Goal: Use online tool/utility

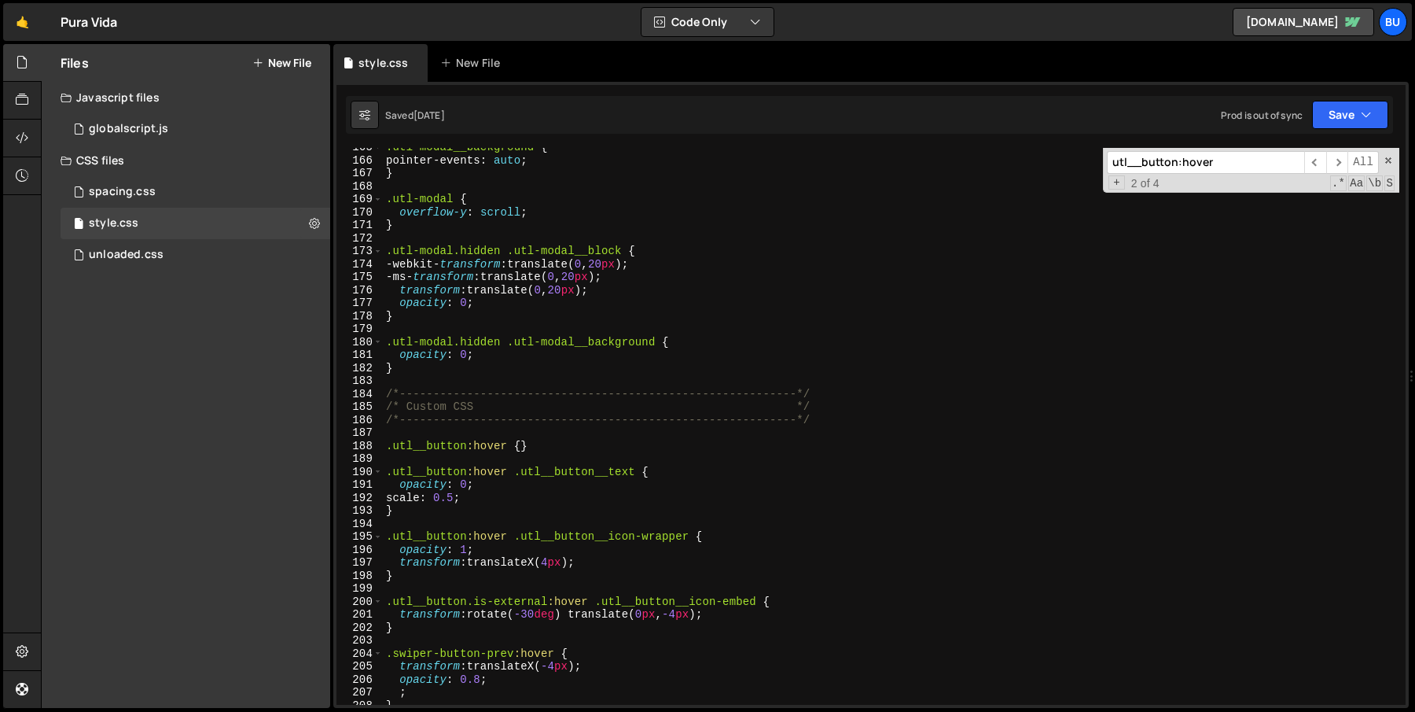
scroll to position [2135, 0]
click at [496, 357] on div ".utl-modal__background * { pointer-events : auto ; } .utl-modal { overflow-y : …" at bounding box center [891, 432] width 1017 height 583
type textarea "opacity: 0;"
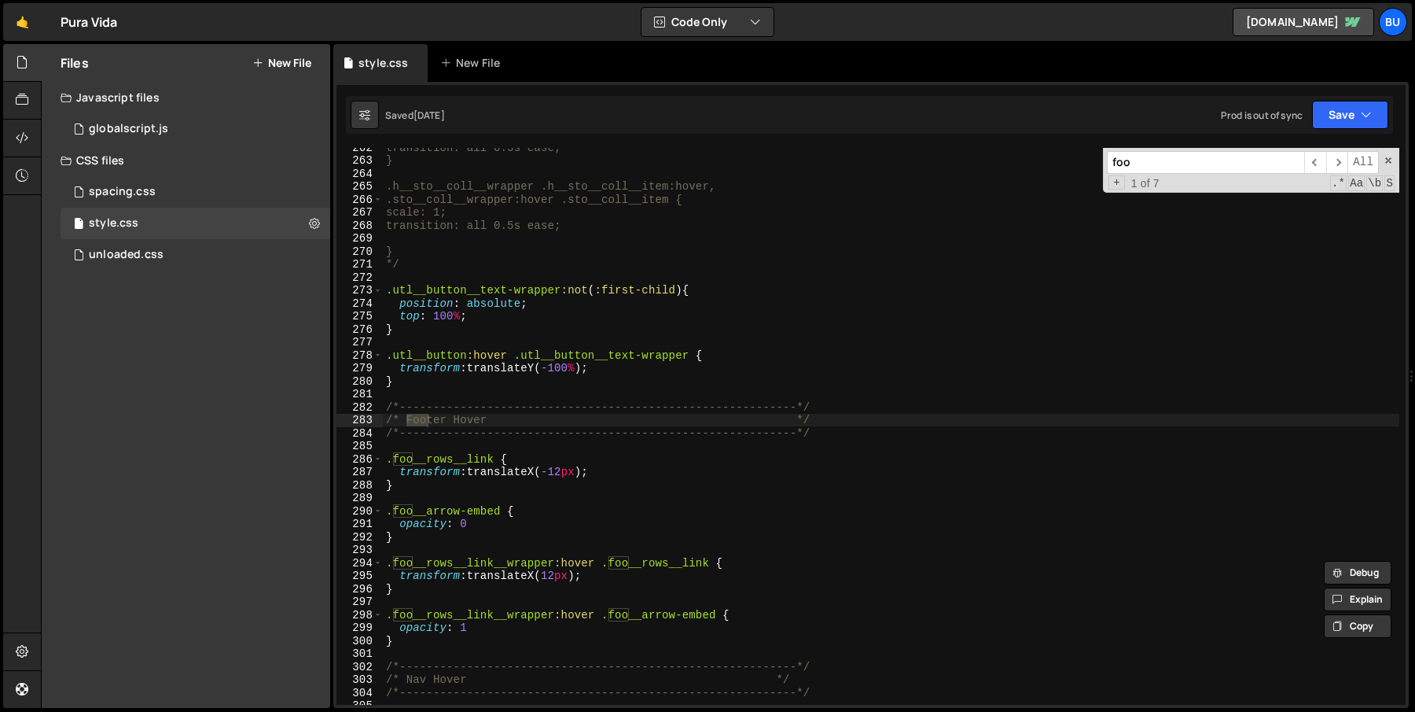
scroll to position [3392, 0]
type input "foo"
click at [546, 515] on div "transition: all 0.5s ease; } .h__sto__coll__wrapper .h__sto__coll__item:hover, …" at bounding box center [891, 432] width 1017 height 583
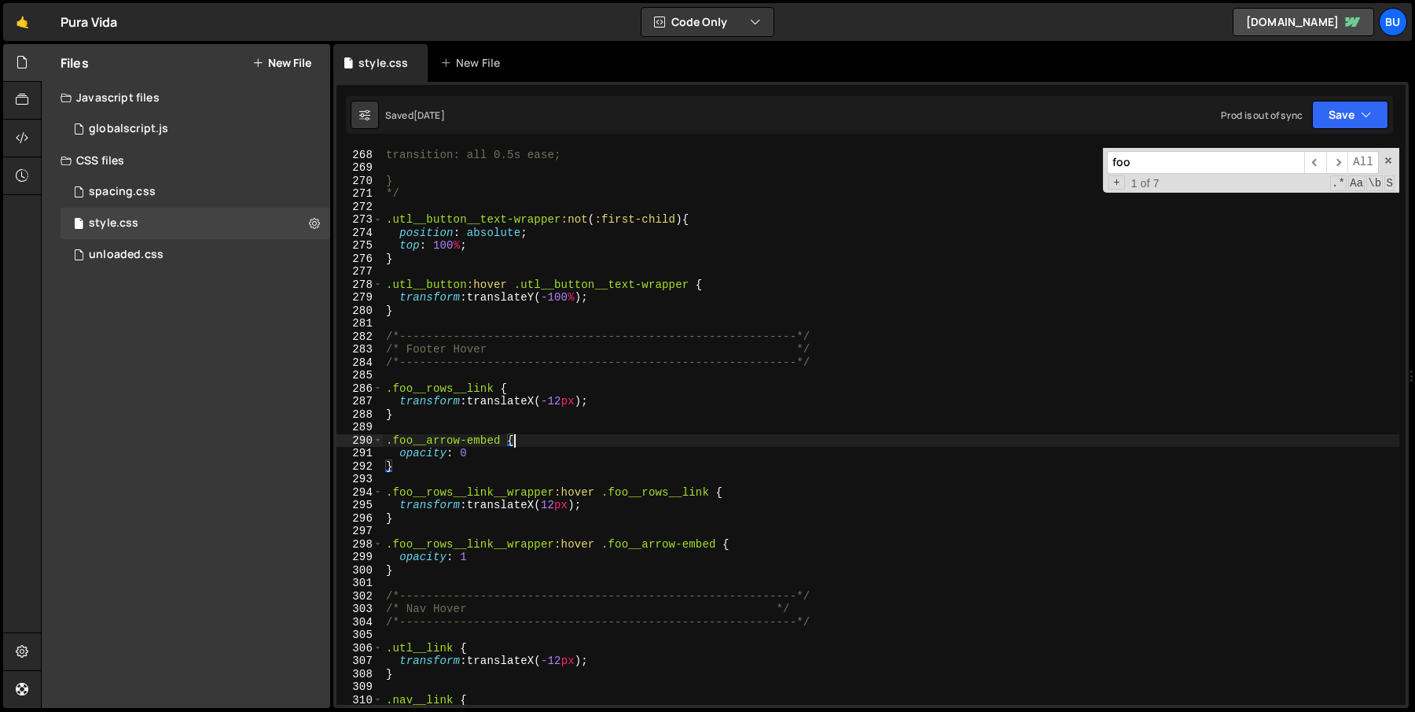
scroll to position [3488, 0]
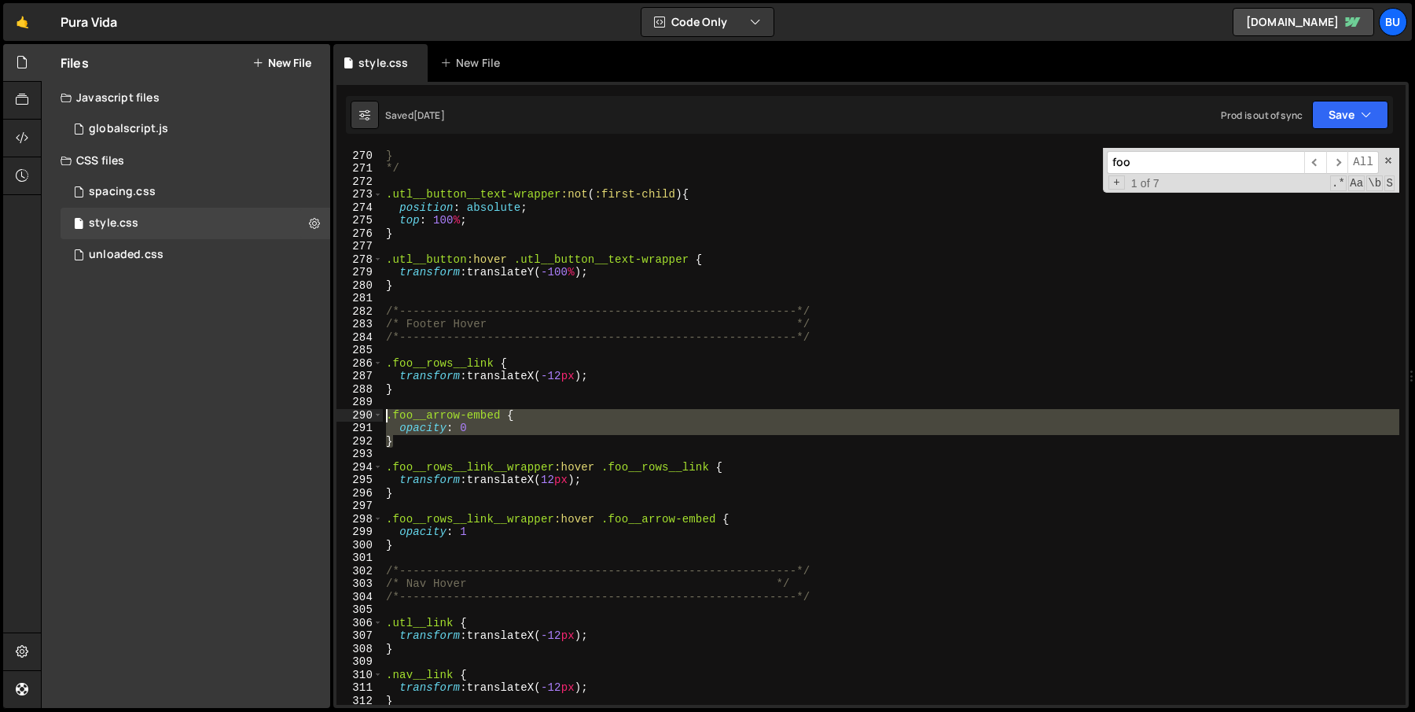
drag, startPoint x: 402, startPoint y: 446, endPoint x: 359, endPoint y: 418, distance: 50.6
click at [359, 417] on div ".foo__arrow-embed { 269 270 271 272 273 274 275 276 277 278 279 280 281 282 283…" at bounding box center [870, 426] width 1069 height 557
type textarea ".foo__arrow-embed { opacity: 0"
click at [447, 454] on div "} */ .utl__button__text-wrapper :not ( :first-child ) { position : absolute ; t…" at bounding box center [891, 427] width 1017 height 583
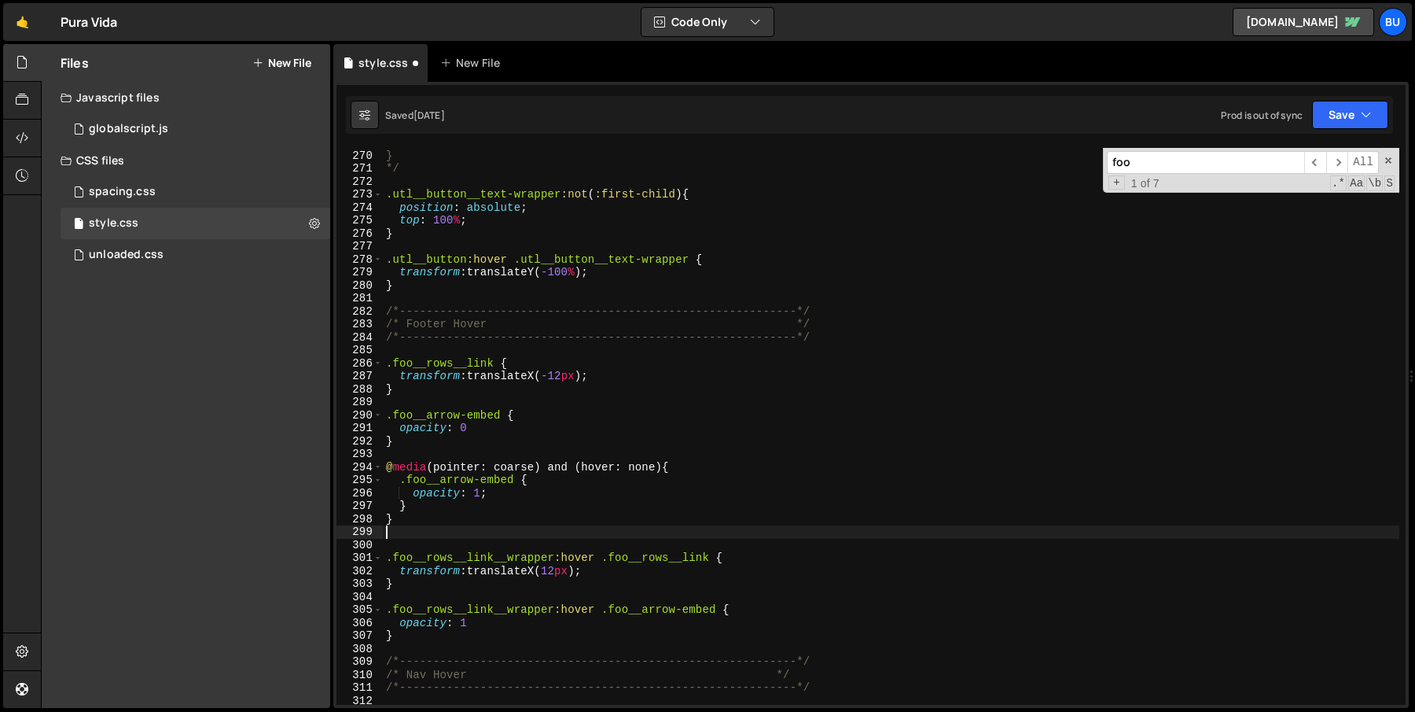
click at [406, 396] on div "} */ .utl__button__text-wrapper :not ( :first-child ) { position : absolute ; t…" at bounding box center [891, 427] width 1017 height 583
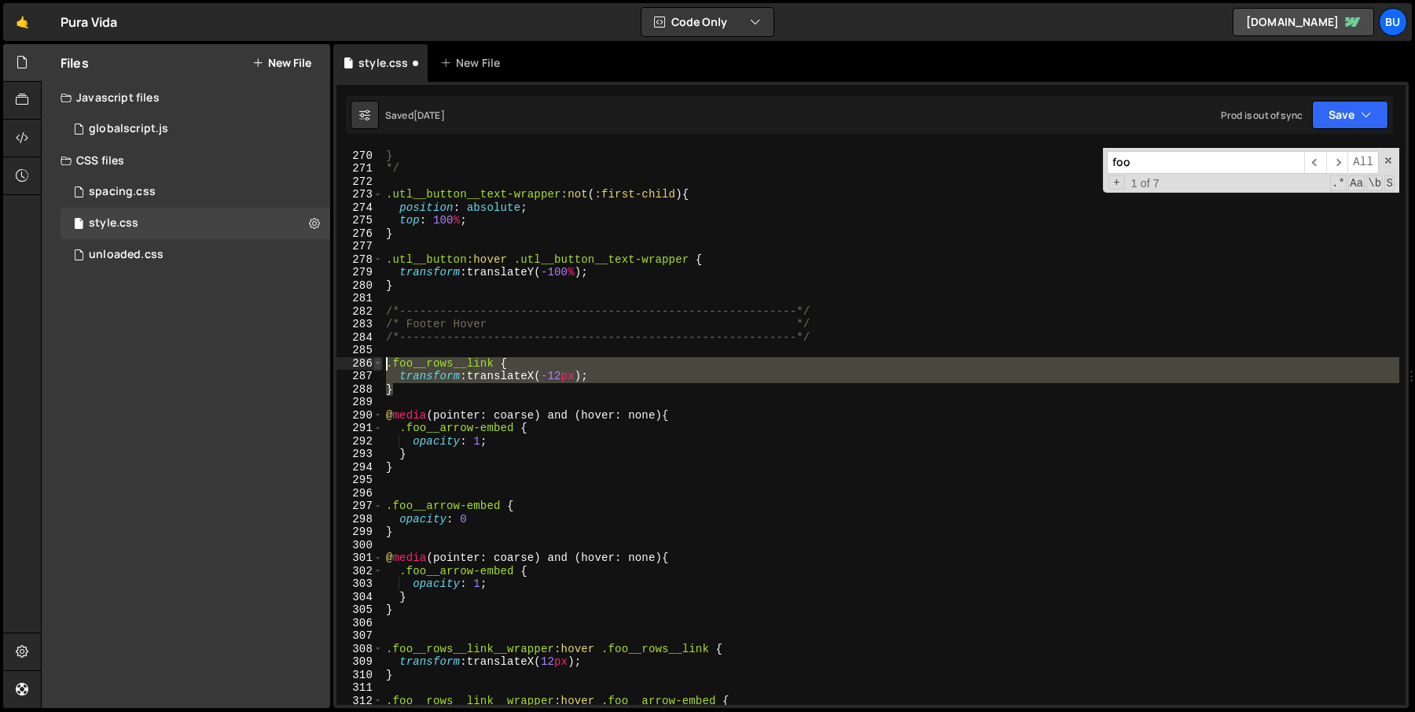
drag, startPoint x: 398, startPoint y: 390, endPoint x: 374, endPoint y: 367, distance: 32.8
click at [374, 366] on div "269 270 271 272 273 274 275 276 277 278 279 280 281 282 283 284 285 286 287 288…" at bounding box center [870, 426] width 1069 height 557
type textarea ".foo__rows__link { transform: translateX(-12px);"
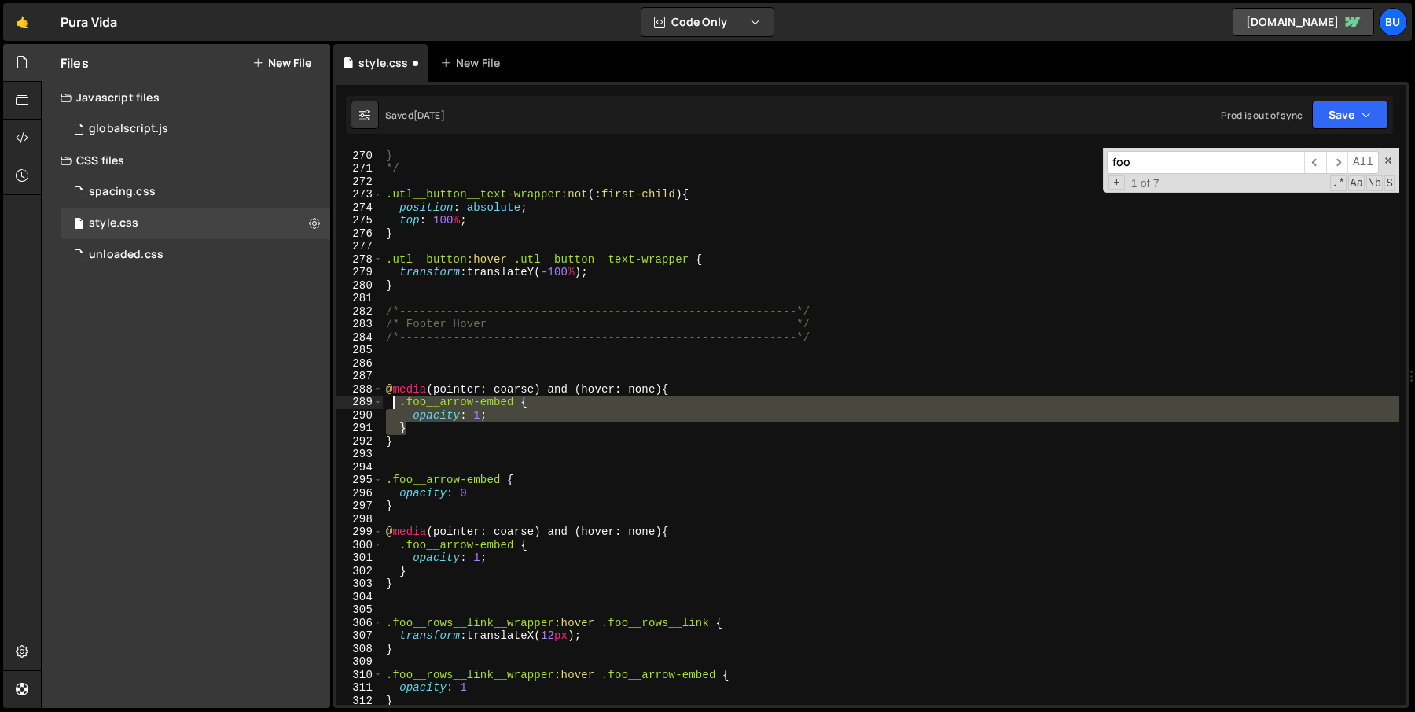
drag, startPoint x: 415, startPoint y: 432, endPoint x: 391, endPoint y: 406, distance: 35.0
click at [391, 406] on div "} */ .utl__button__text-wrapper :not ( :first-child ) { position : absolute ; t…" at bounding box center [891, 427] width 1017 height 583
paste textarea "}"
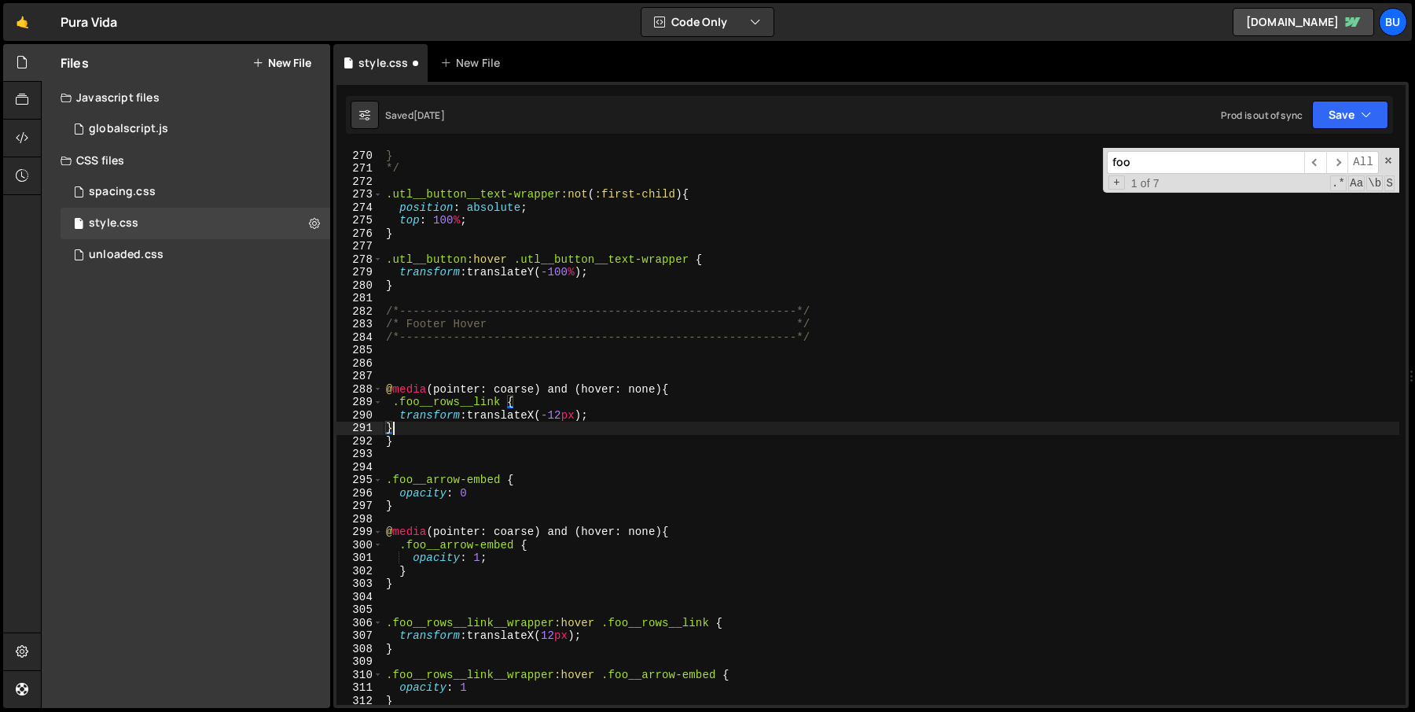
click at [568, 412] on div "} */ .utl__button__text-wrapper :not ( :first-child ) { position : absolute ; t…" at bounding box center [891, 427] width 1017 height 583
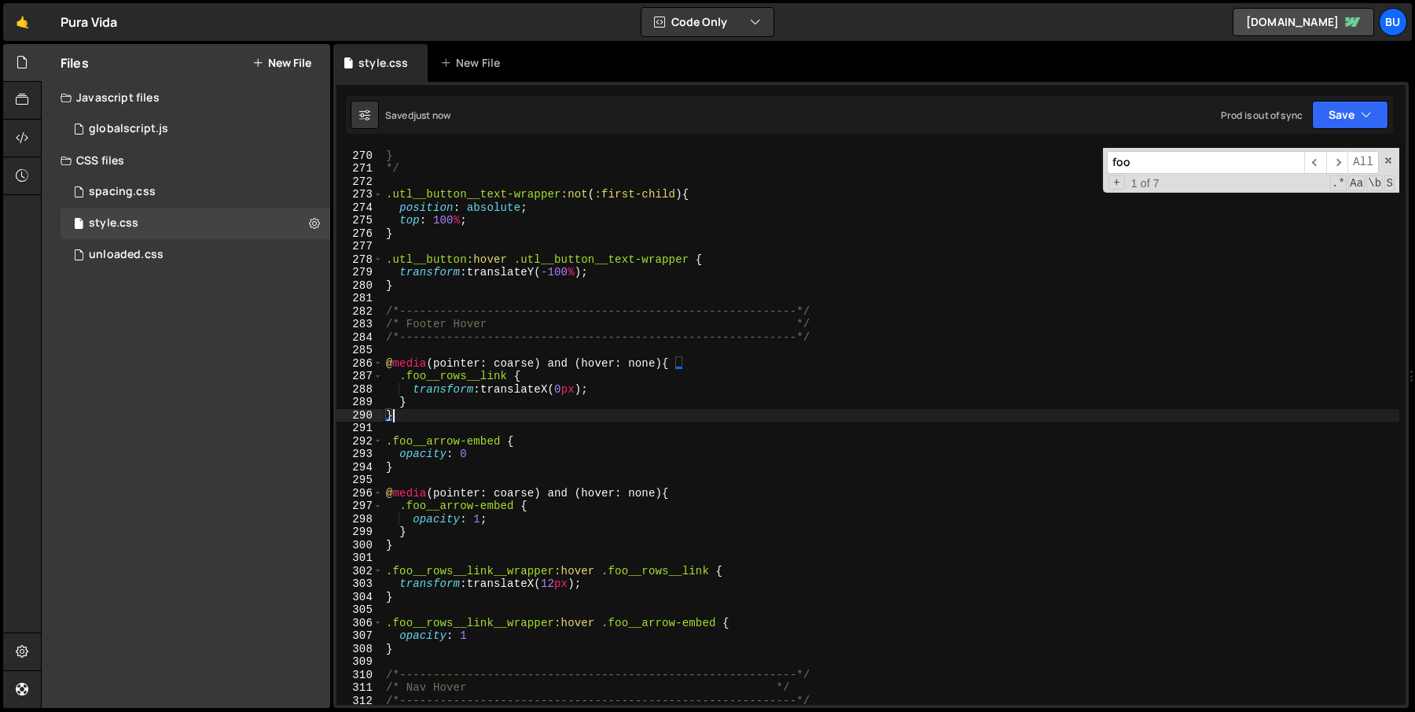
type textarea "}"
